Goal: Task Accomplishment & Management: Use online tool/utility

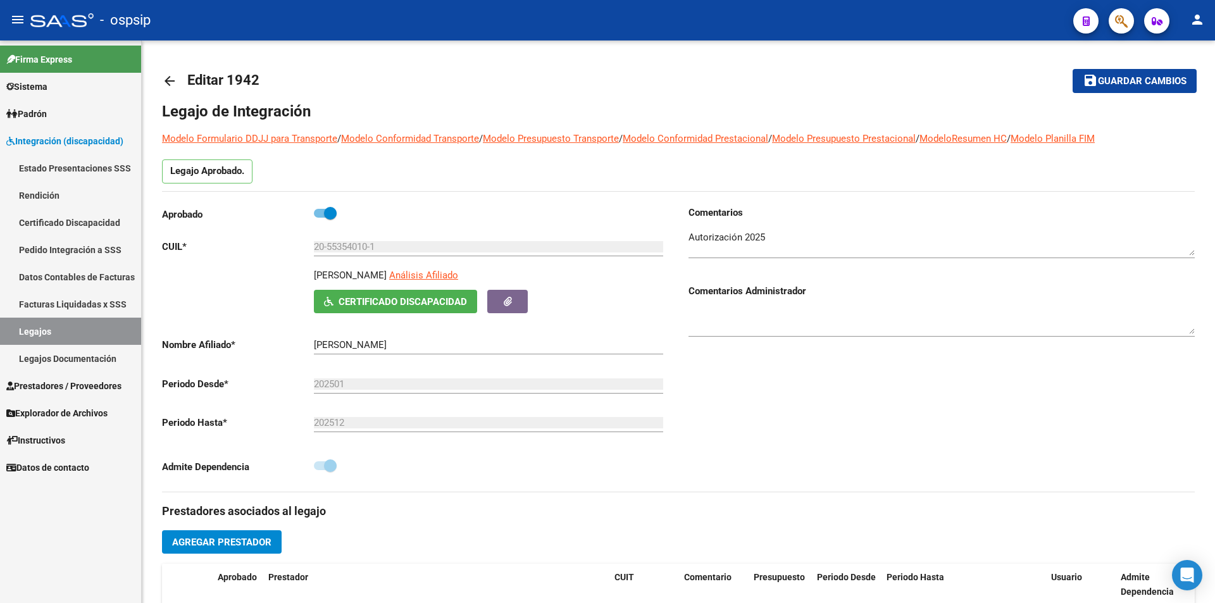
scroll to position [253, 0]
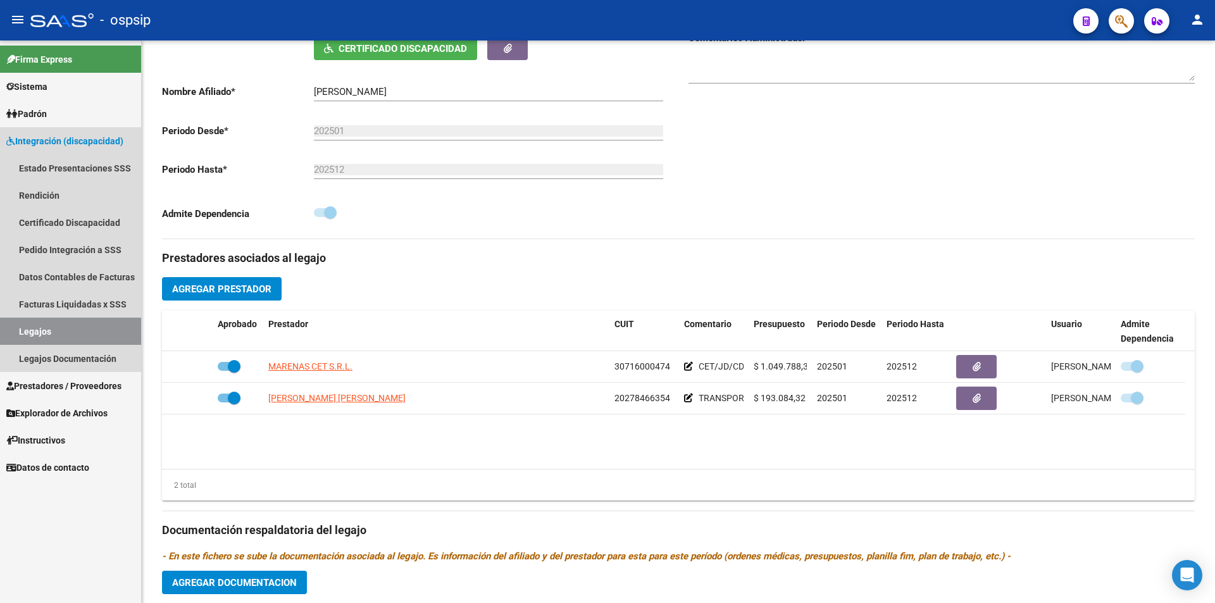
click at [77, 332] on link "Legajos" at bounding box center [70, 331] width 141 height 27
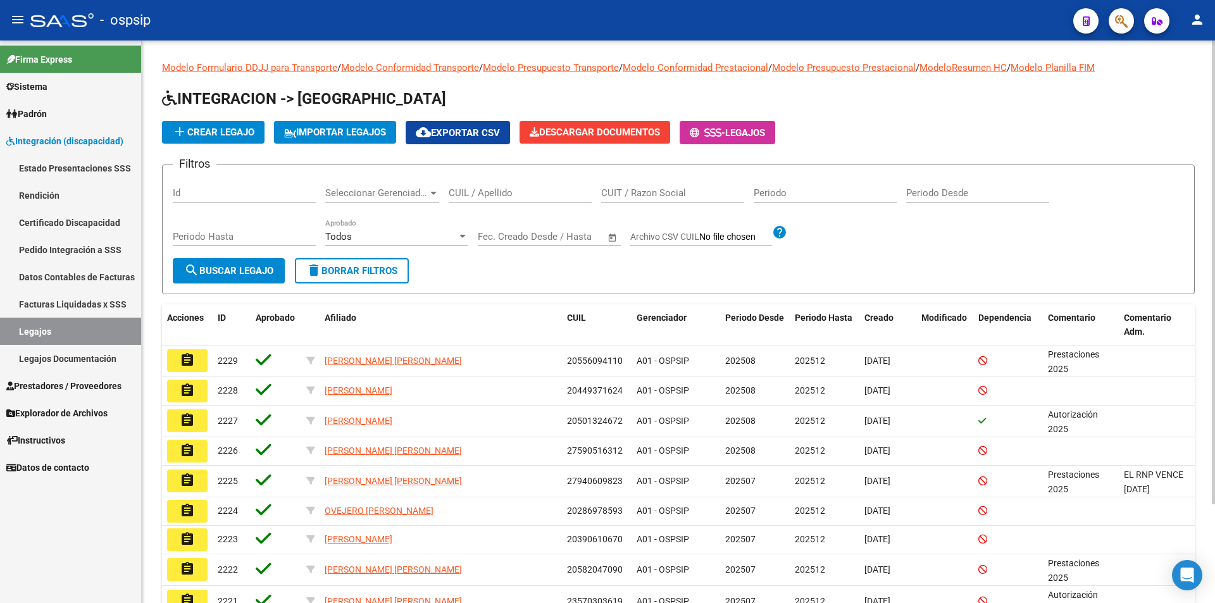
click at [476, 191] on input "CUIL / Apellido" at bounding box center [520, 192] width 143 height 11
paste input "20554244352"
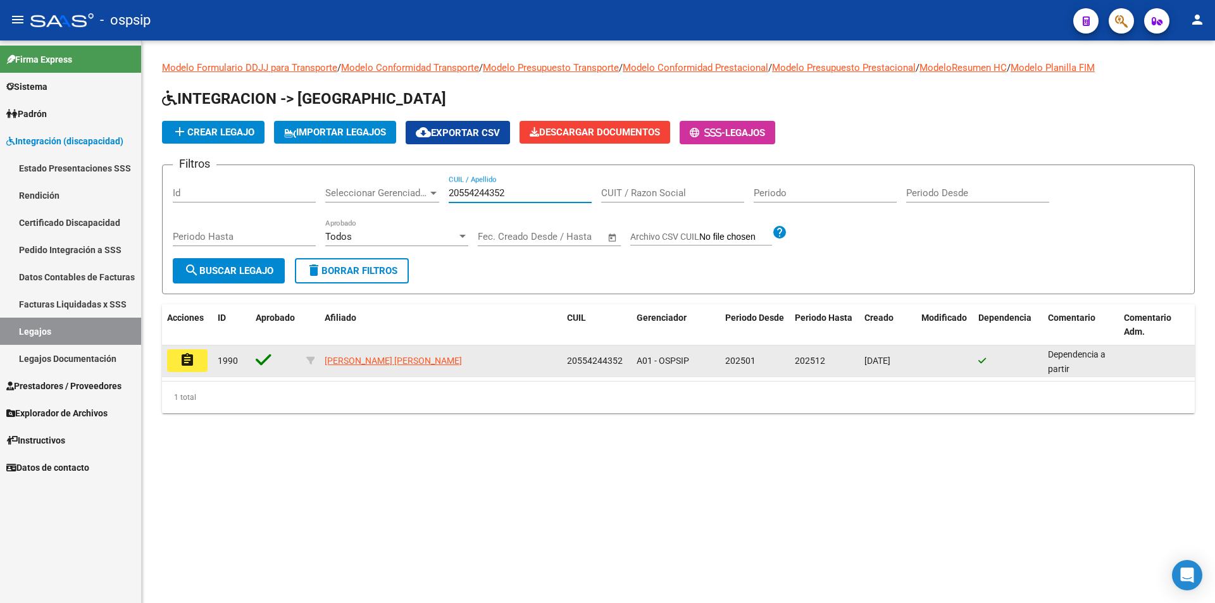
type input "20554244352"
click at [194, 359] on mat-icon "assignment" at bounding box center [187, 360] width 15 height 15
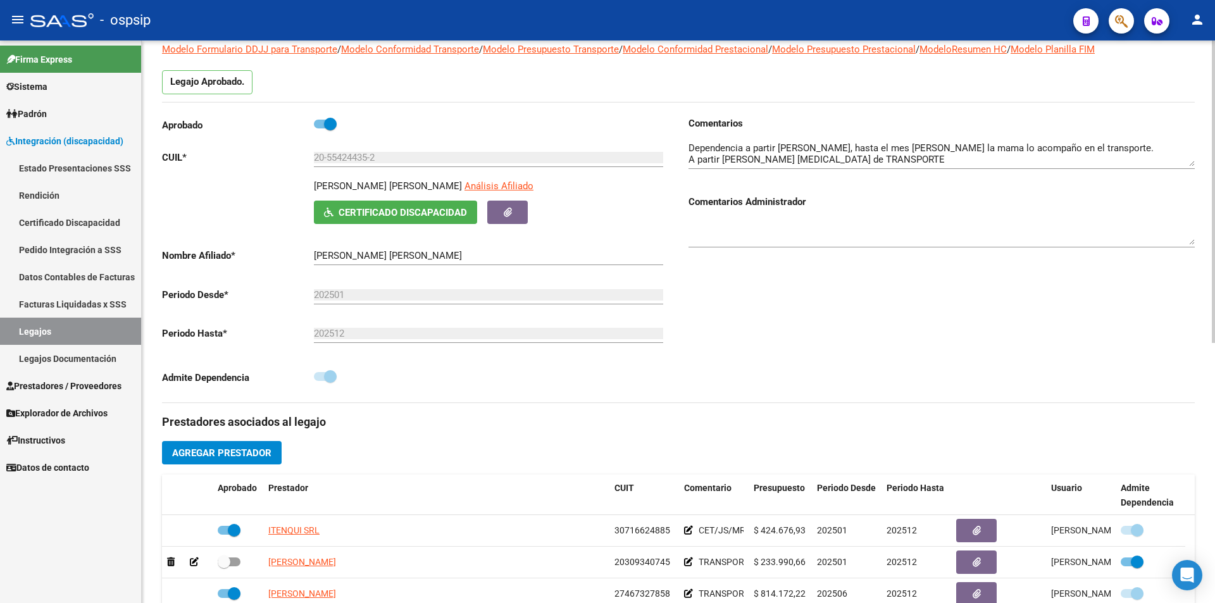
scroll to position [190, 0]
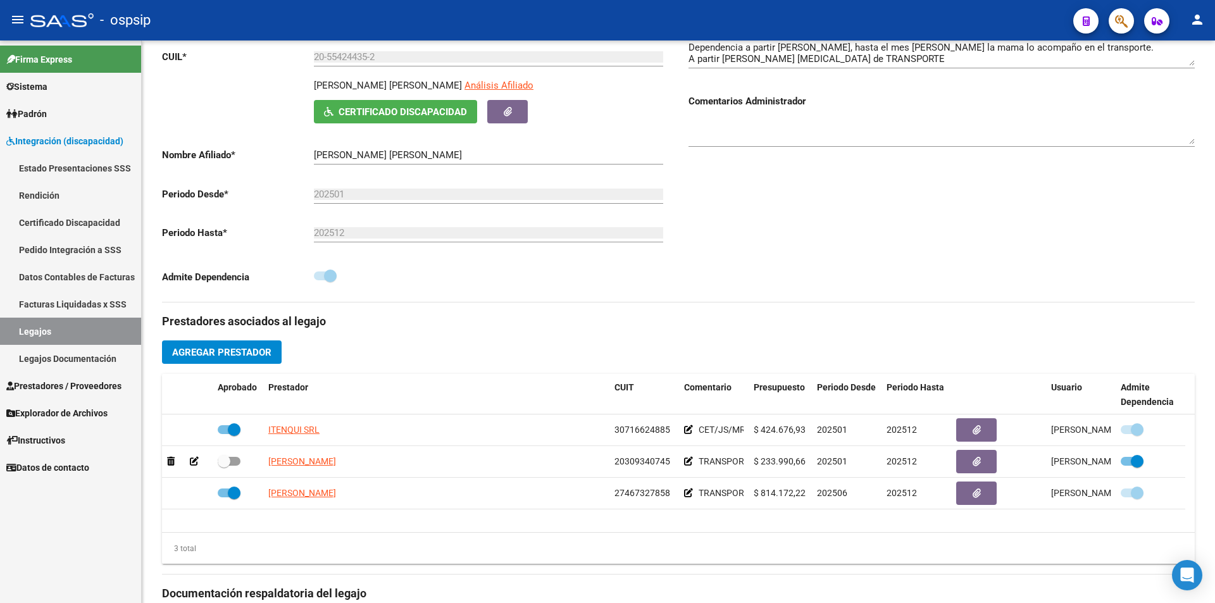
click at [105, 328] on link "Legajos" at bounding box center [70, 331] width 141 height 27
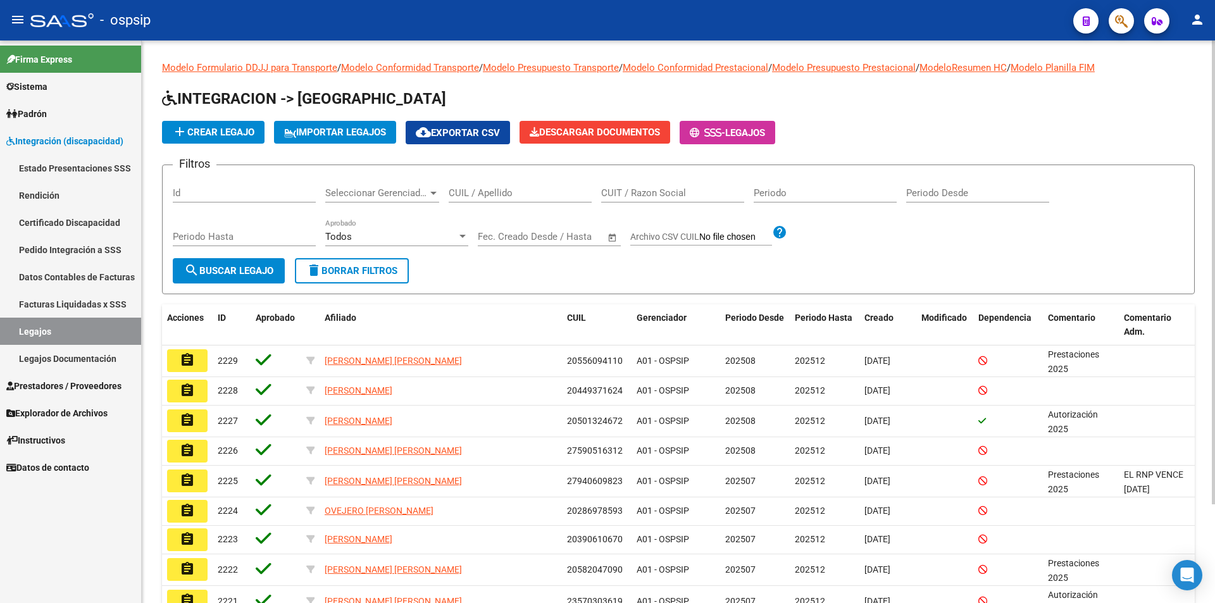
click at [482, 190] on input "CUIL / Apellido" at bounding box center [520, 192] width 143 height 11
paste input "20553401004"
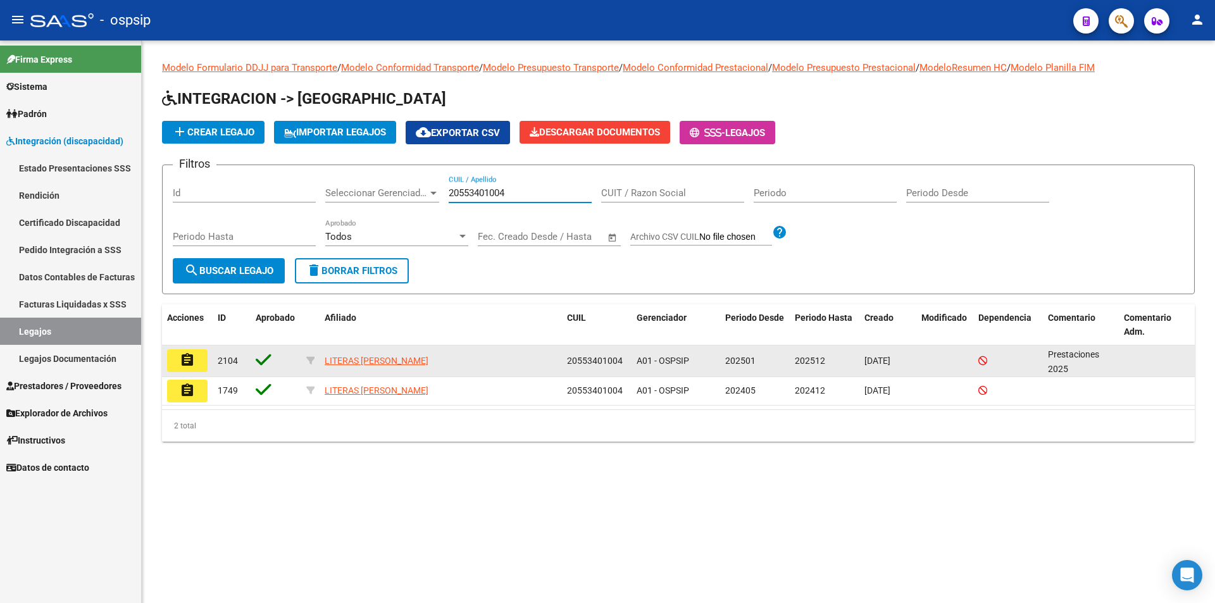
type input "20553401004"
click at [192, 366] on mat-icon "assignment" at bounding box center [187, 360] width 15 height 15
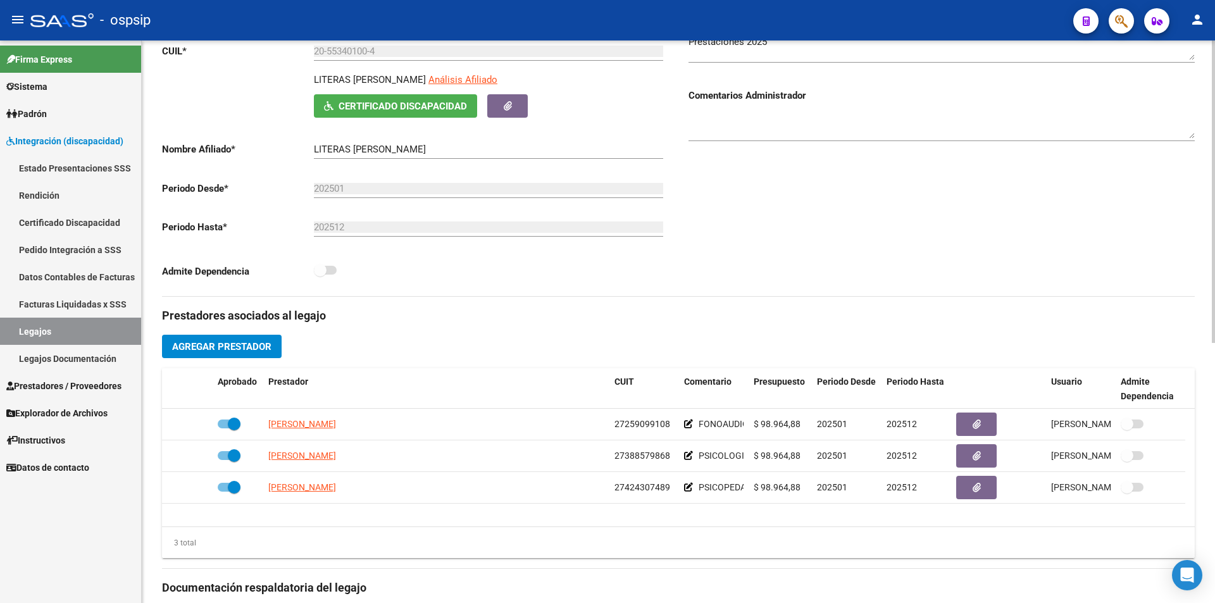
scroll to position [316, 0]
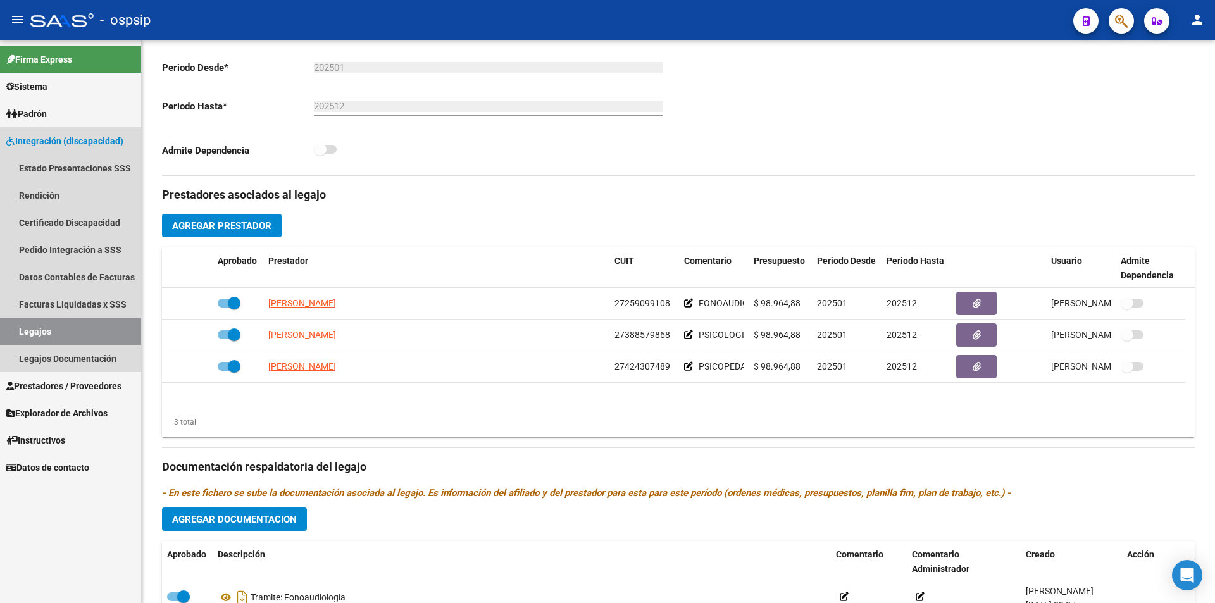
click at [111, 324] on link "Legajos" at bounding box center [70, 331] width 141 height 27
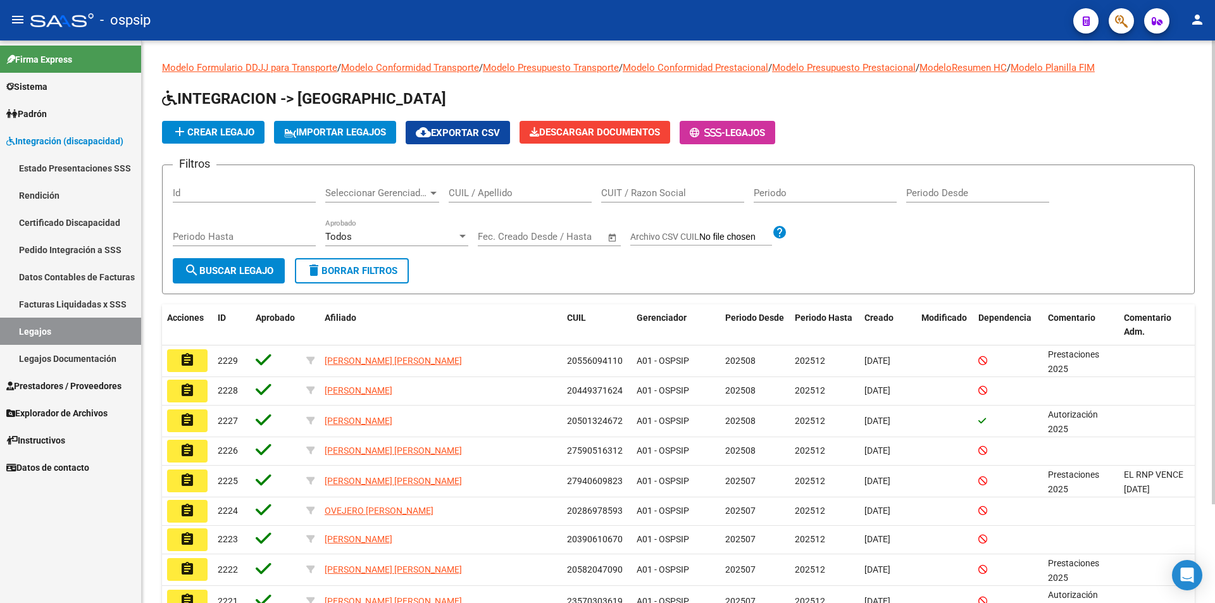
click at [478, 198] on input "CUIL / Apellido" at bounding box center [520, 192] width 143 height 11
paste input "20553335583"
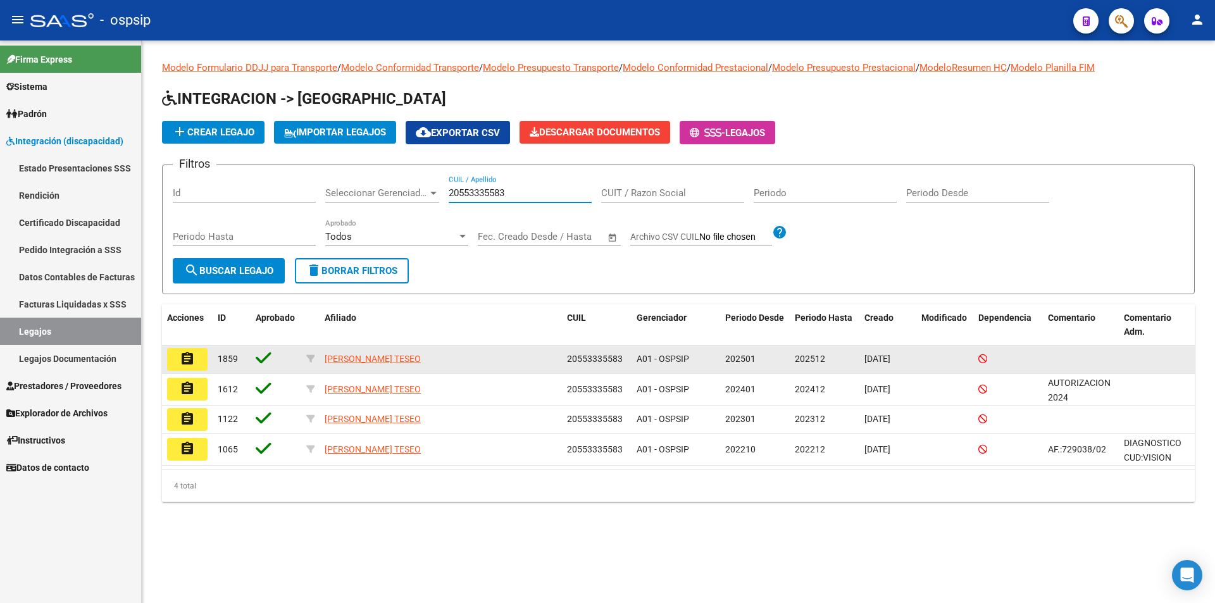
type input "20553335583"
click at [192, 358] on mat-icon "assignment" at bounding box center [187, 358] width 15 height 15
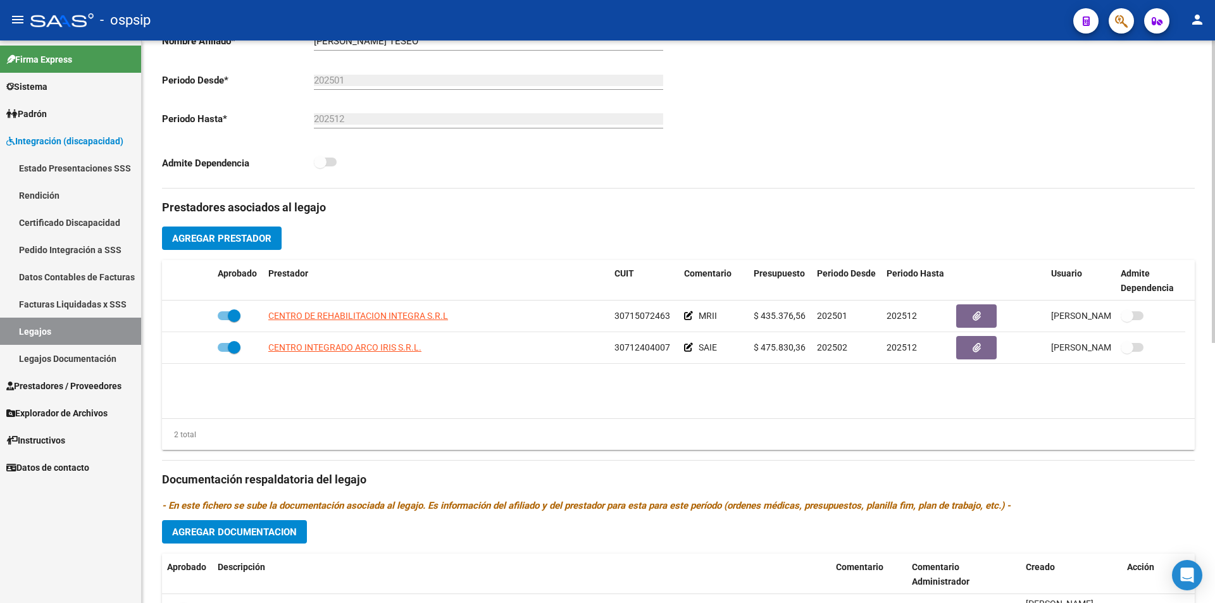
scroll to position [316, 0]
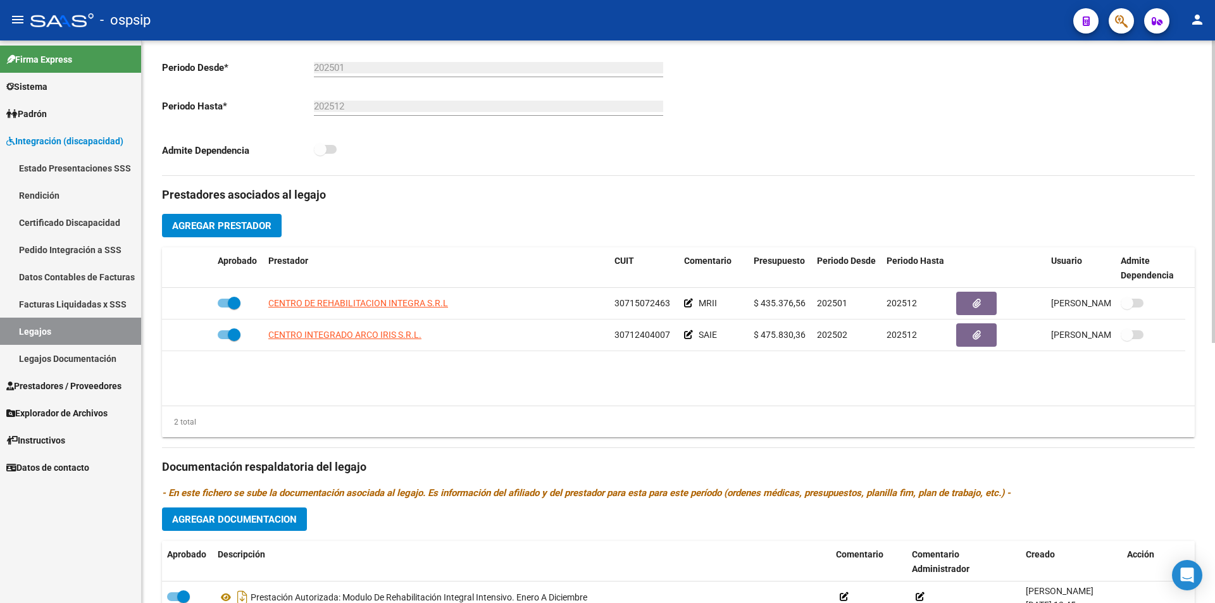
click at [83, 328] on link "Legajos" at bounding box center [70, 331] width 141 height 27
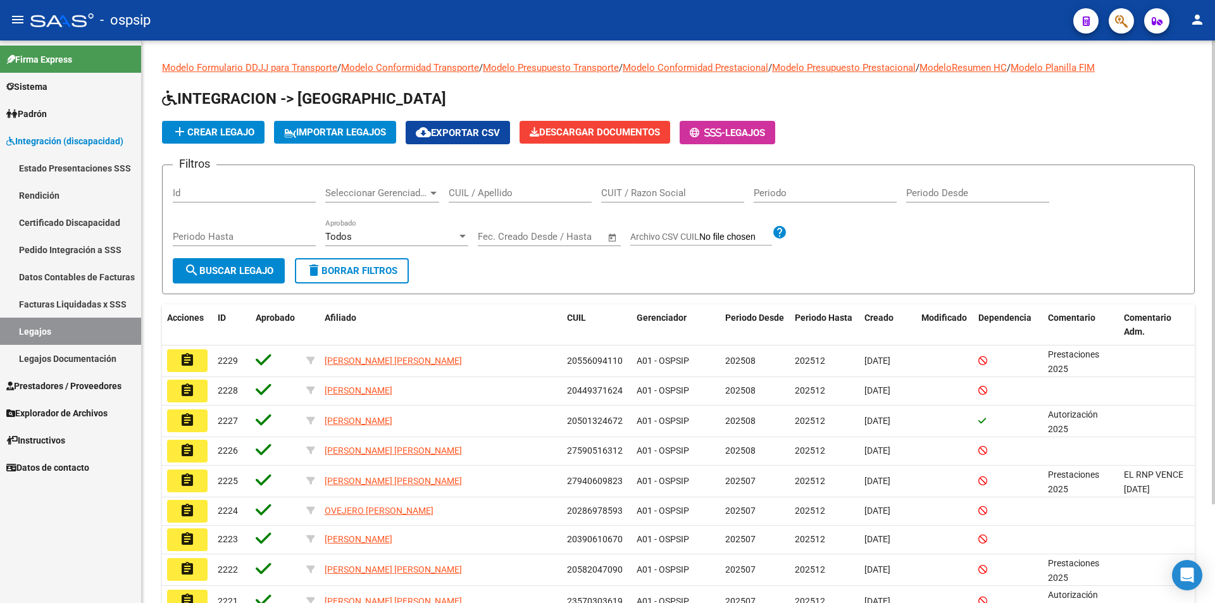
click at [112, 299] on link "Facturas Liquidadas x SSS" at bounding box center [70, 303] width 141 height 27
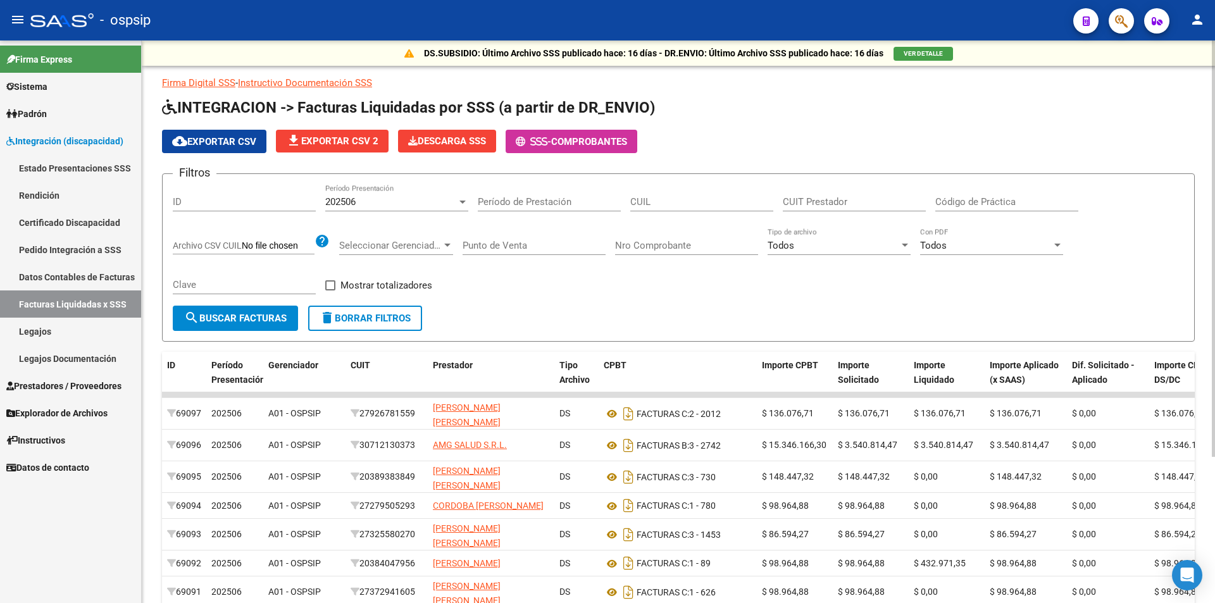
click at [243, 142] on span "cloud_download Exportar CSV" at bounding box center [214, 141] width 84 height 11
